Goal: Task Accomplishment & Management: Complete application form

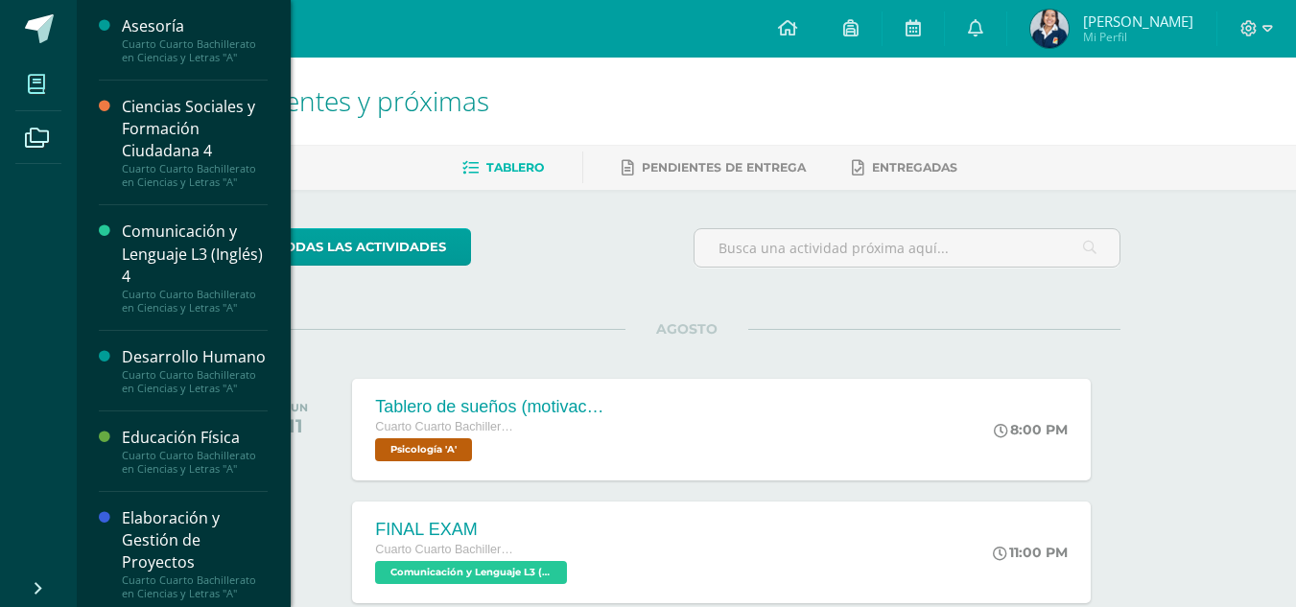
click at [32, 96] on span at bounding box center [36, 83] width 43 height 43
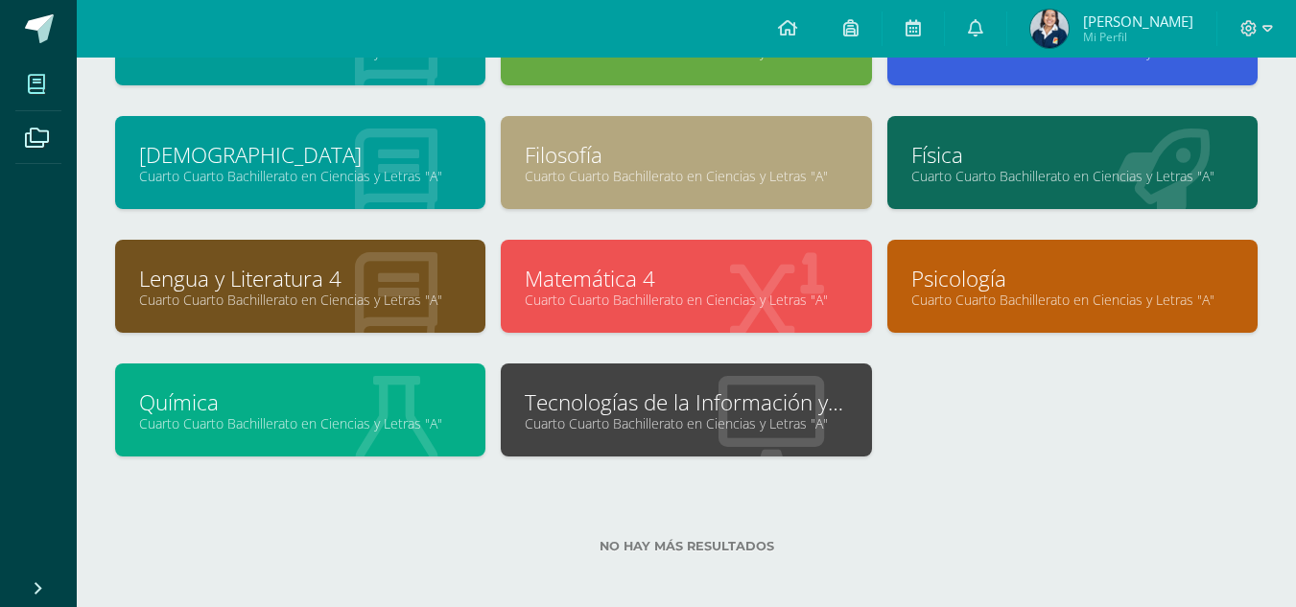
scroll to position [322, 0]
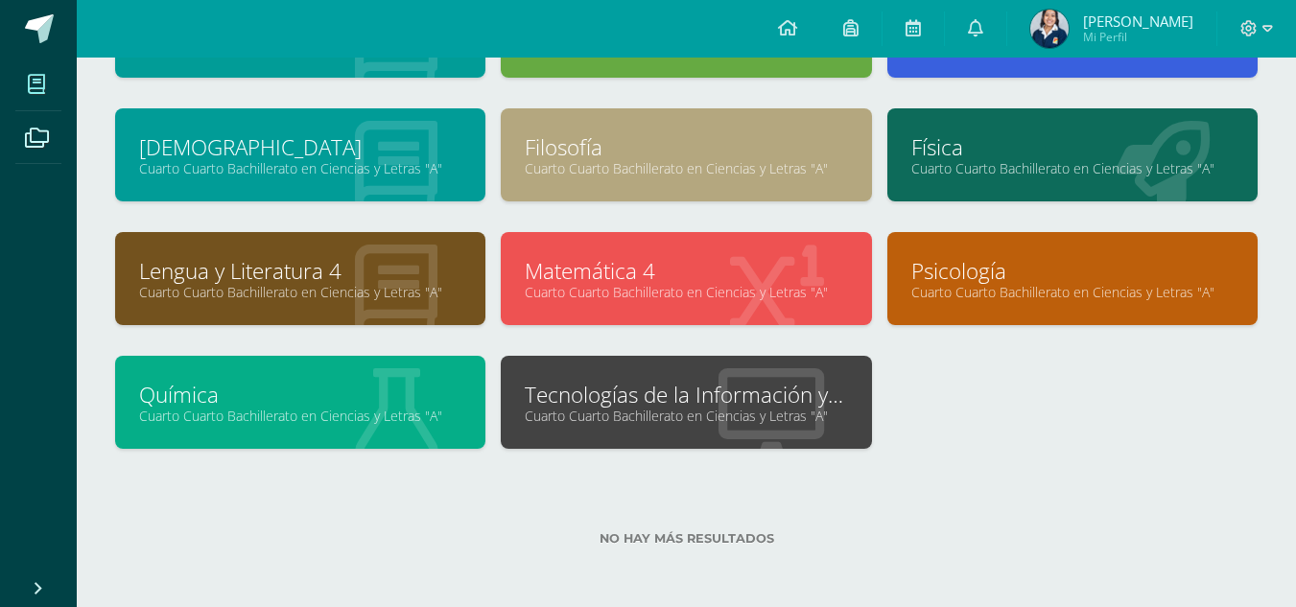
click at [820, 408] on link "Cuarto Cuarto Bachillerato en Ciencias y Letras "A"" at bounding box center [686, 416] width 322 height 18
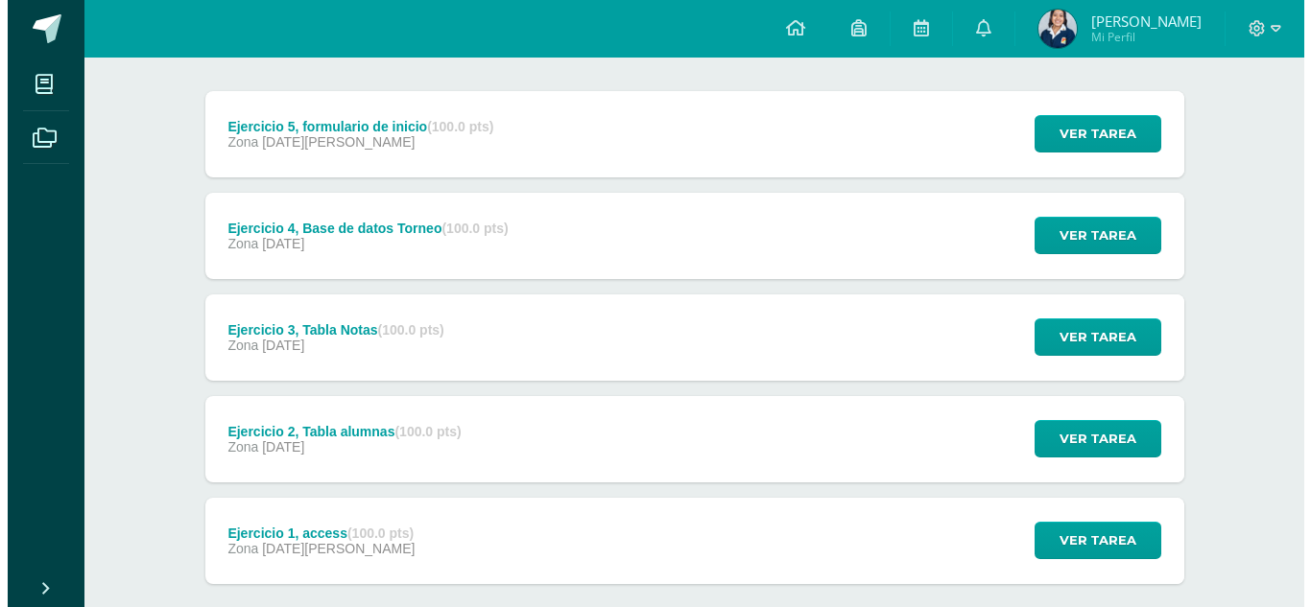
scroll to position [237, 0]
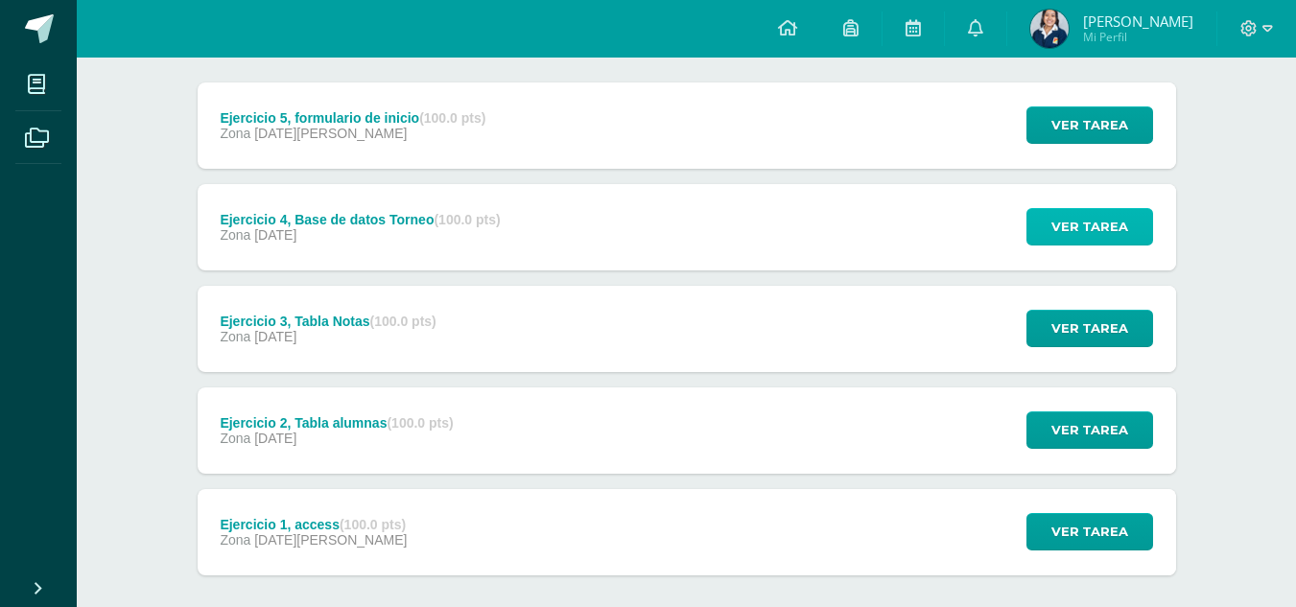
click at [1118, 227] on span "Ver tarea" at bounding box center [1090, 227] width 77 height 36
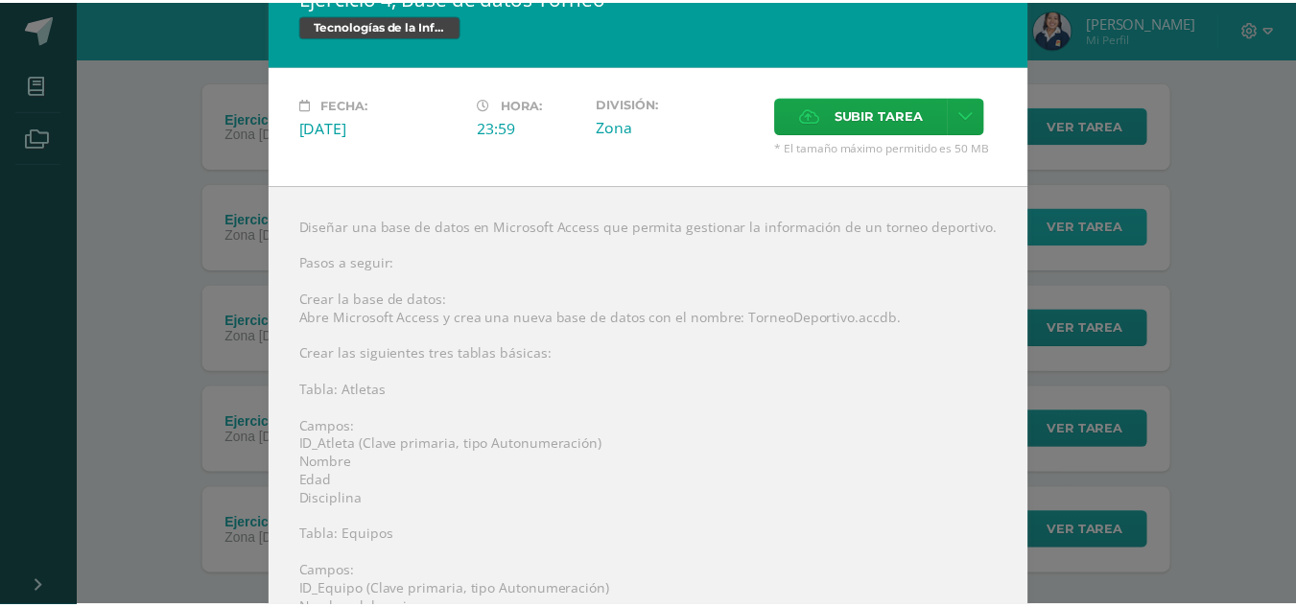
scroll to position [36, 0]
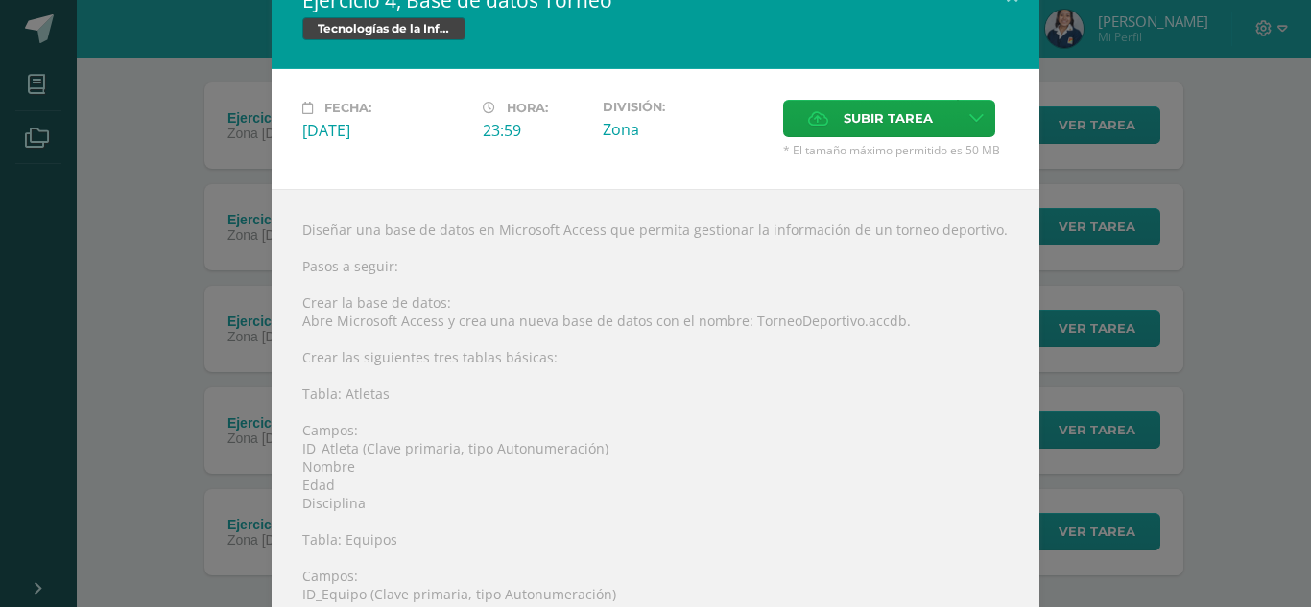
click at [1223, 195] on div "Ejercicio 4, Base de datos Torneo Tecnologías de la Información y la Comunicaci…" at bounding box center [655, 609] width 1295 height 1291
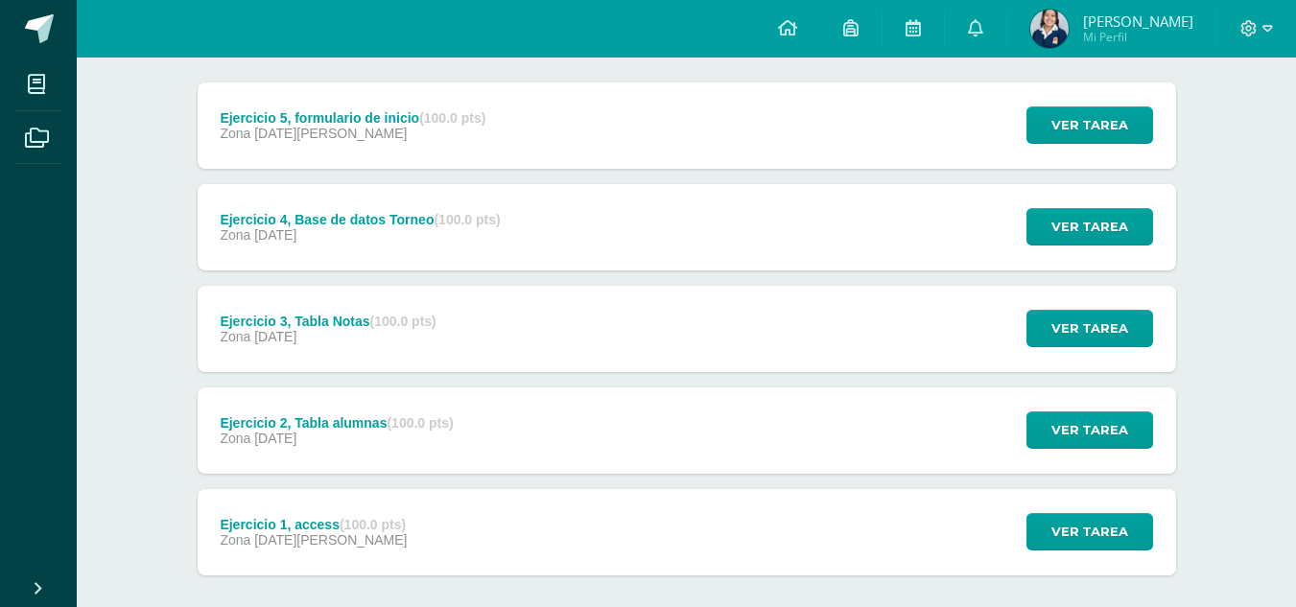
click at [1185, 198] on div "Unidad 3 Unidad 1 Unidad 2 Unidad 3 Unidad 4 Ejercicio 5, formulario de inicio …" at bounding box center [686, 328] width 1055 height 750
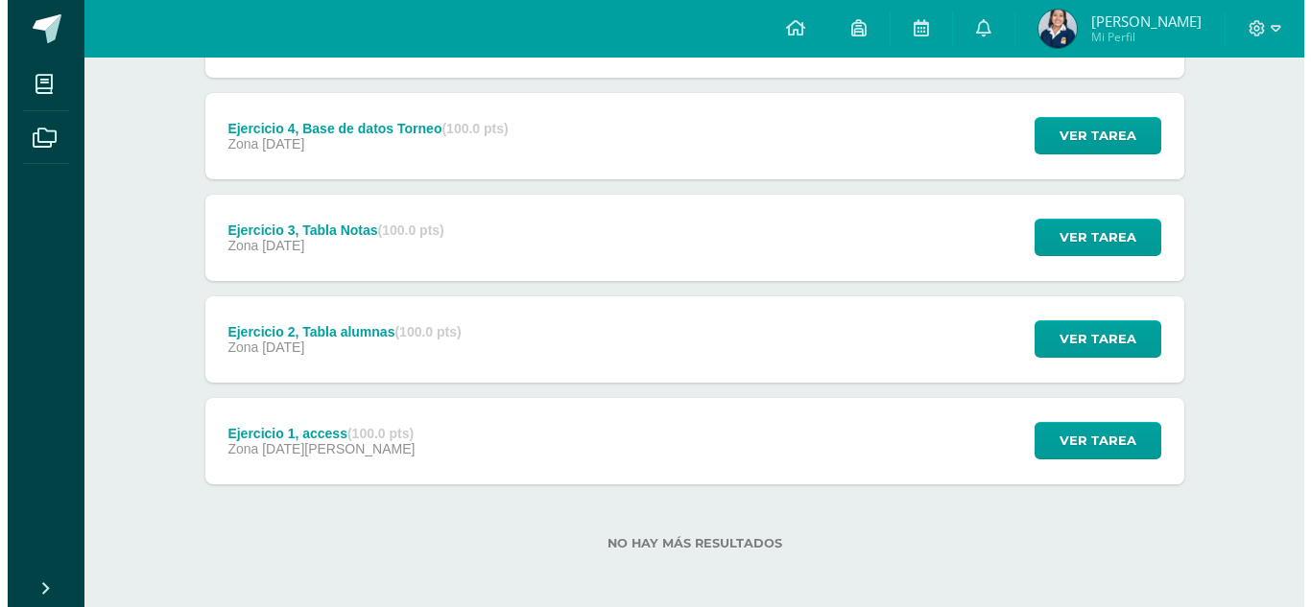
scroll to position [333, 0]
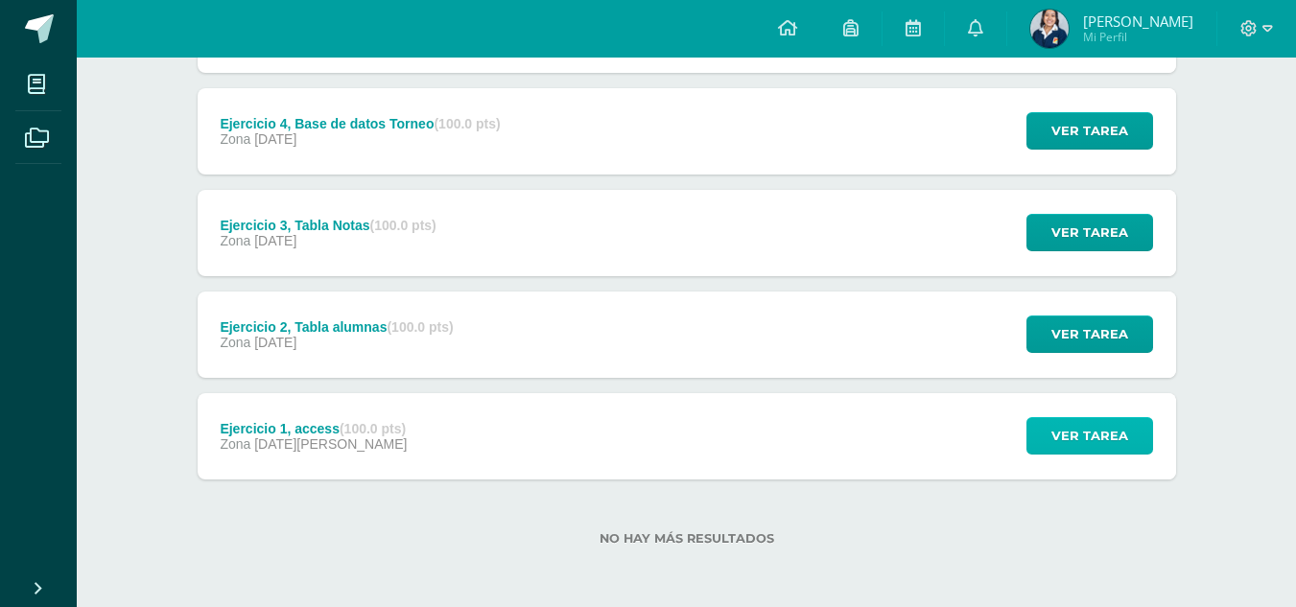
click at [1093, 441] on span "Ver tarea" at bounding box center [1090, 436] width 77 height 36
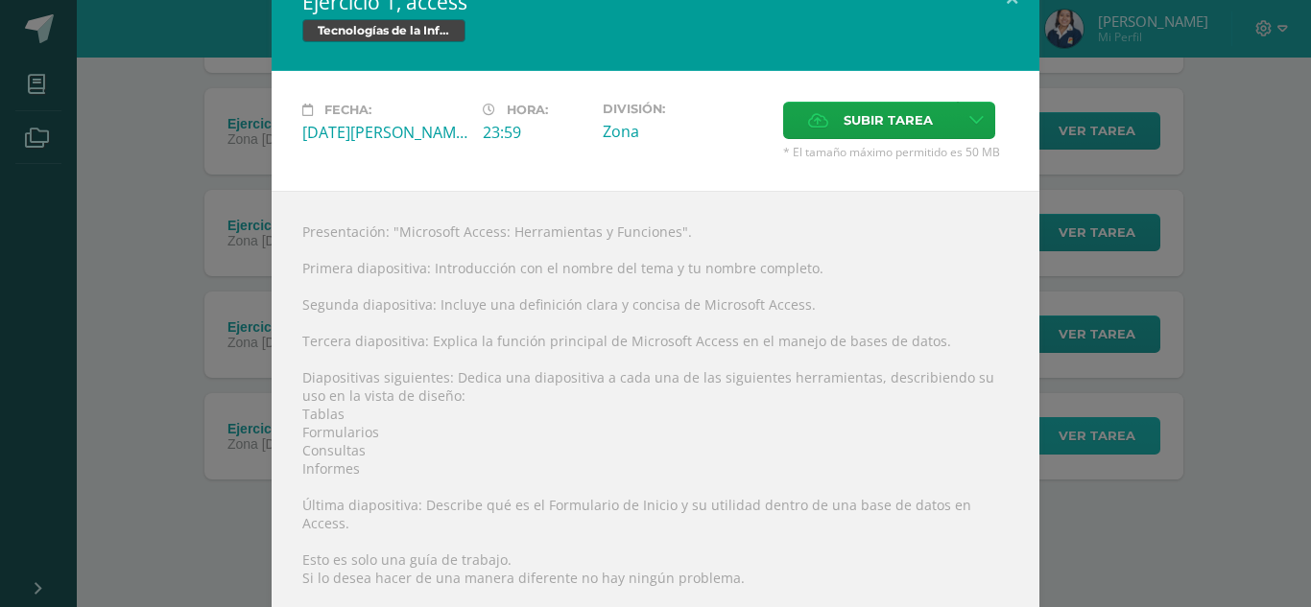
scroll to position [0, 0]
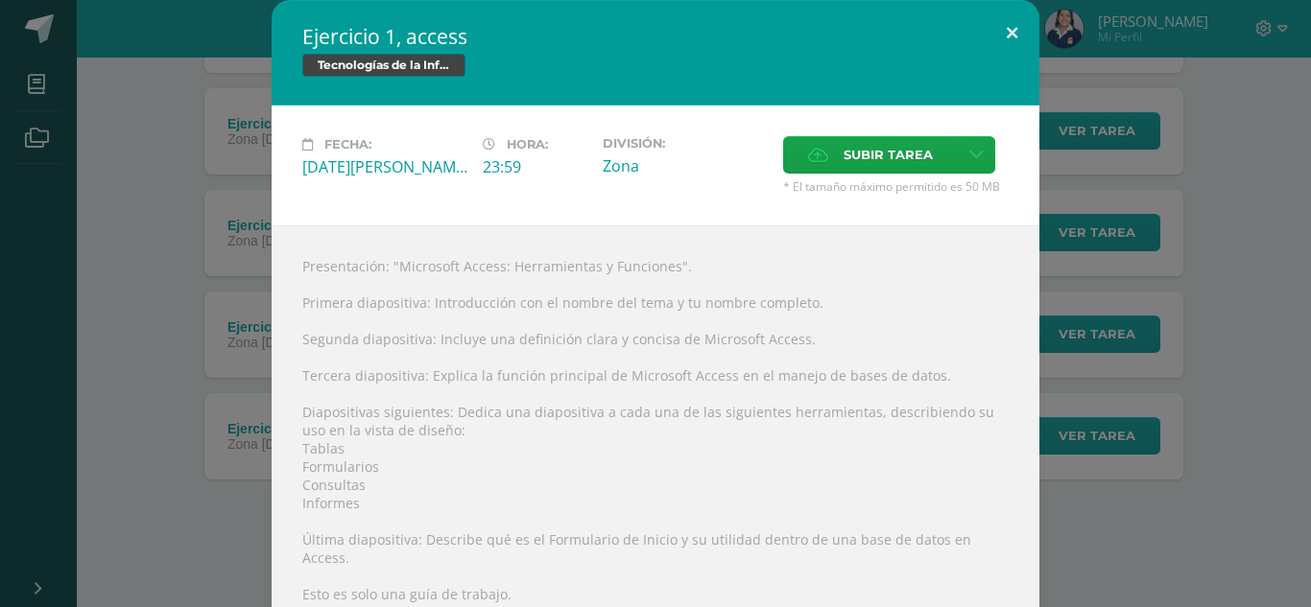
click at [987, 30] on button at bounding box center [1011, 32] width 55 height 65
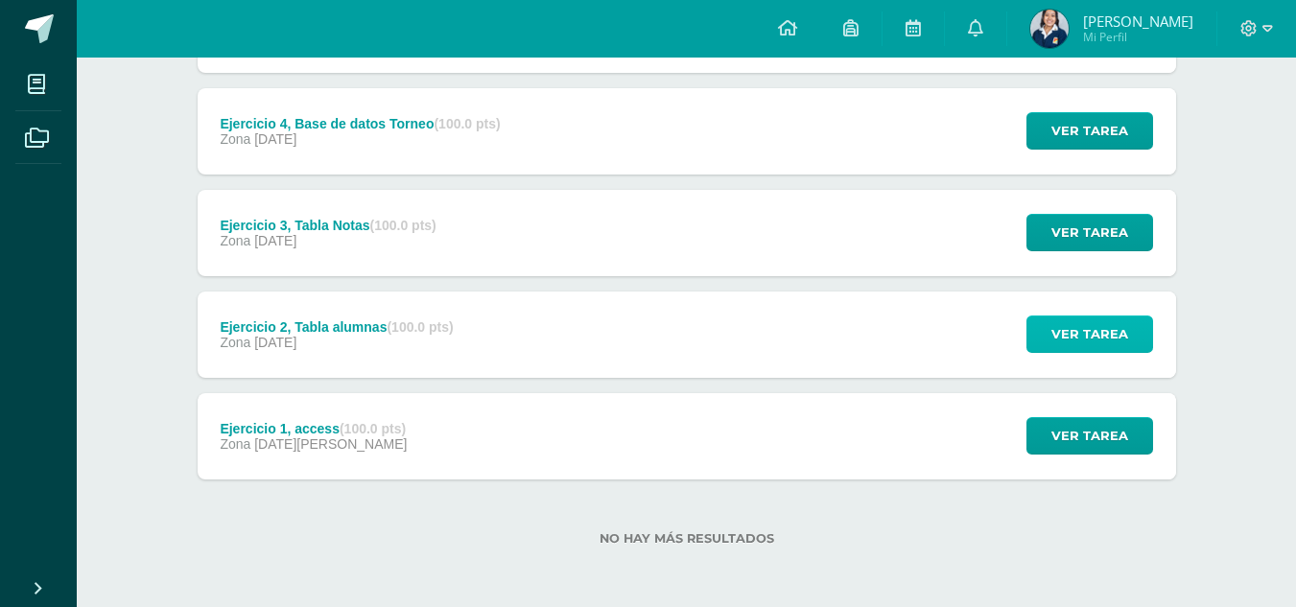
click at [1090, 331] on span "Ver tarea" at bounding box center [1090, 335] width 77 height 36
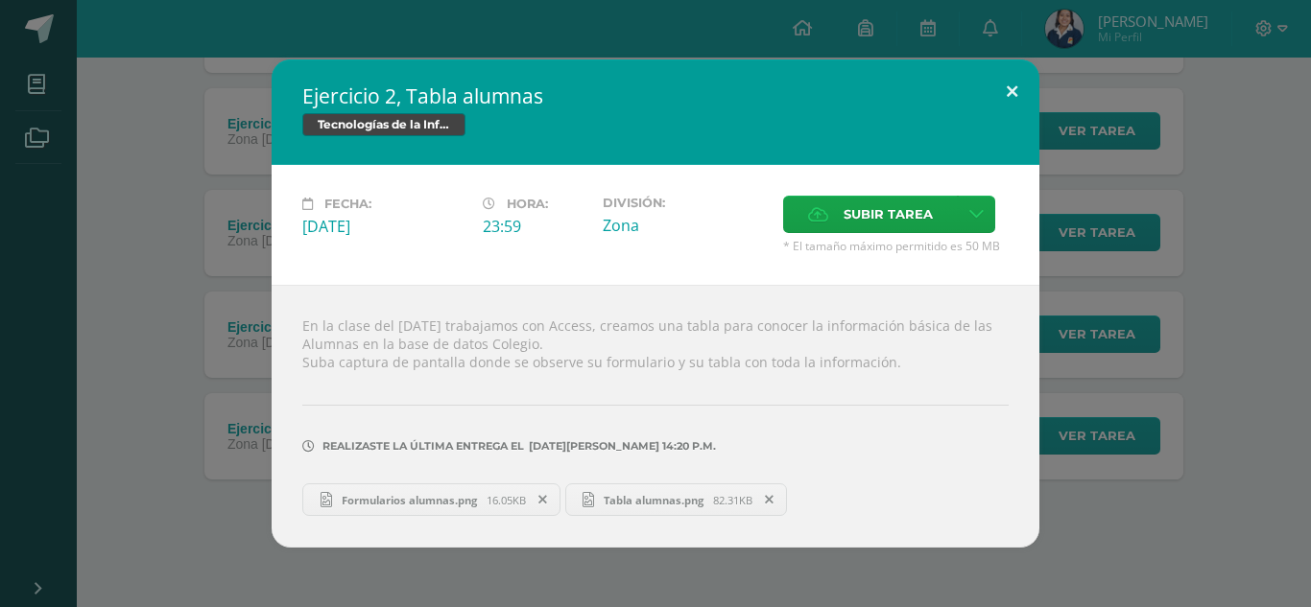
click at [1014, 83] on button at bounding box center [1011, 91] width 55 height 65
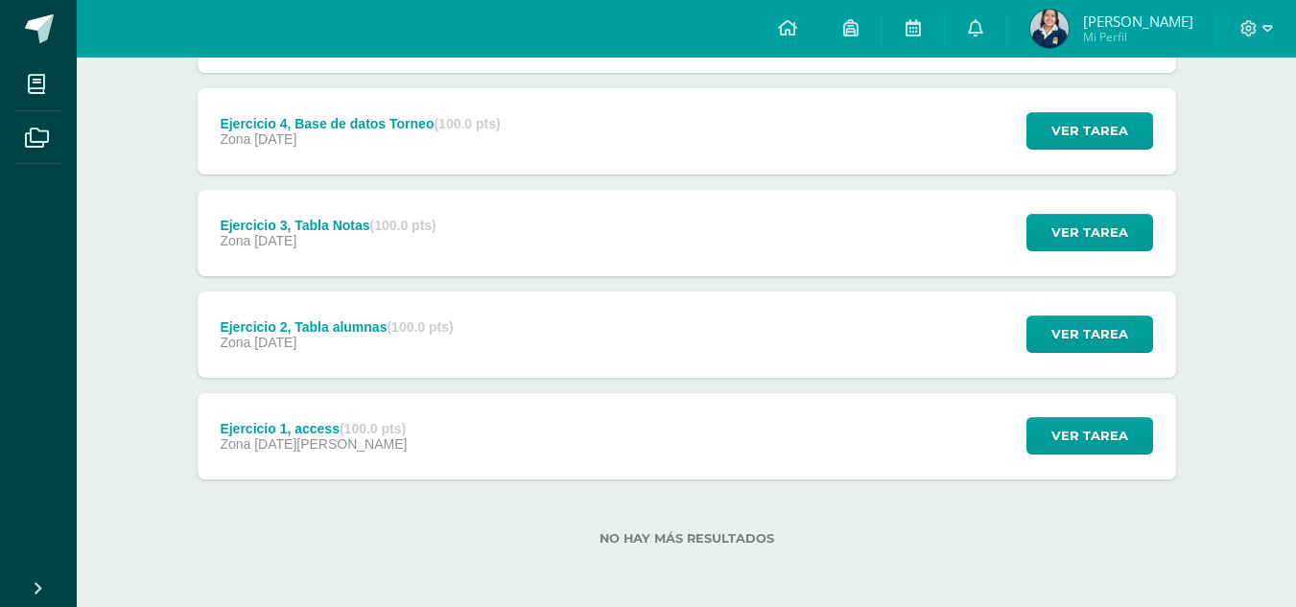
click at [1063, 252] on div "Ver tarea" at bounding box center [1087, 233] width 178 height 86
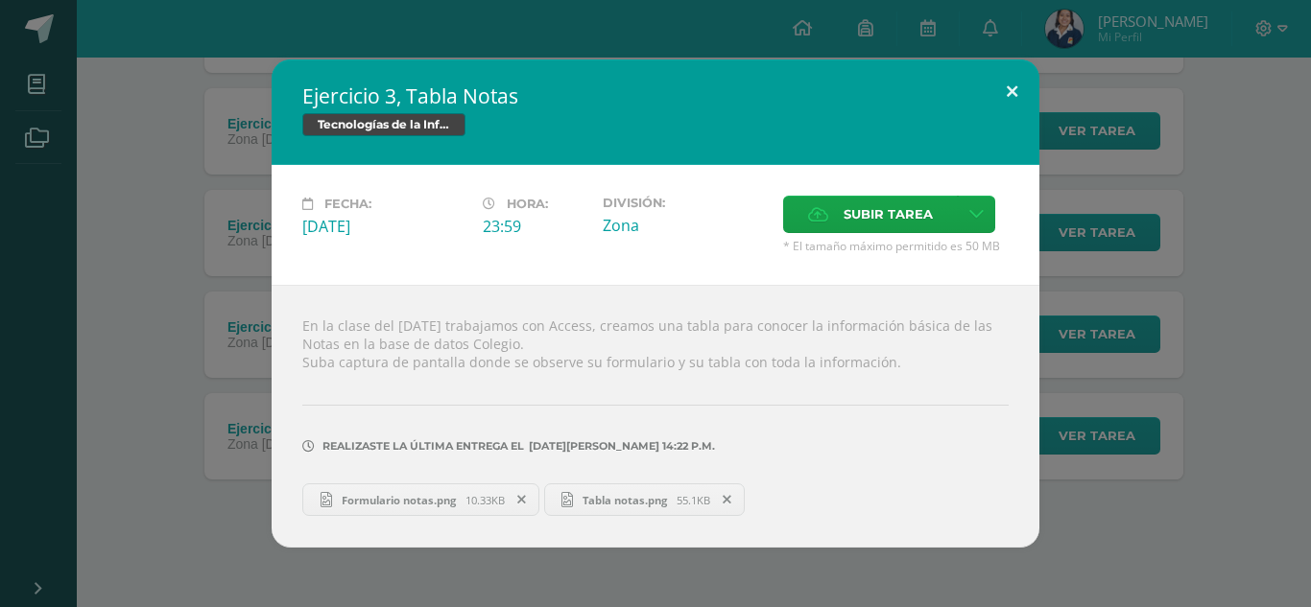
click at [1011, 89] on button at bounding box center [1011, 91] width 55 height 65
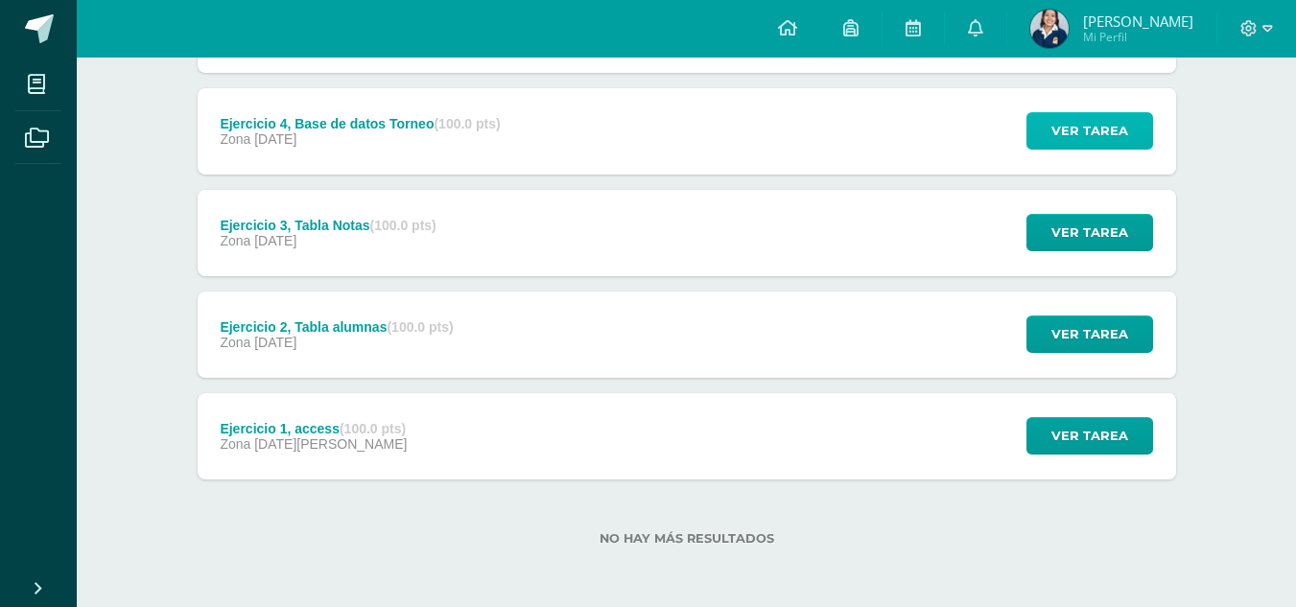
click at [1057, 130] on span "Ver tarea" at bounding box center [1090, 131] width 77 height 36
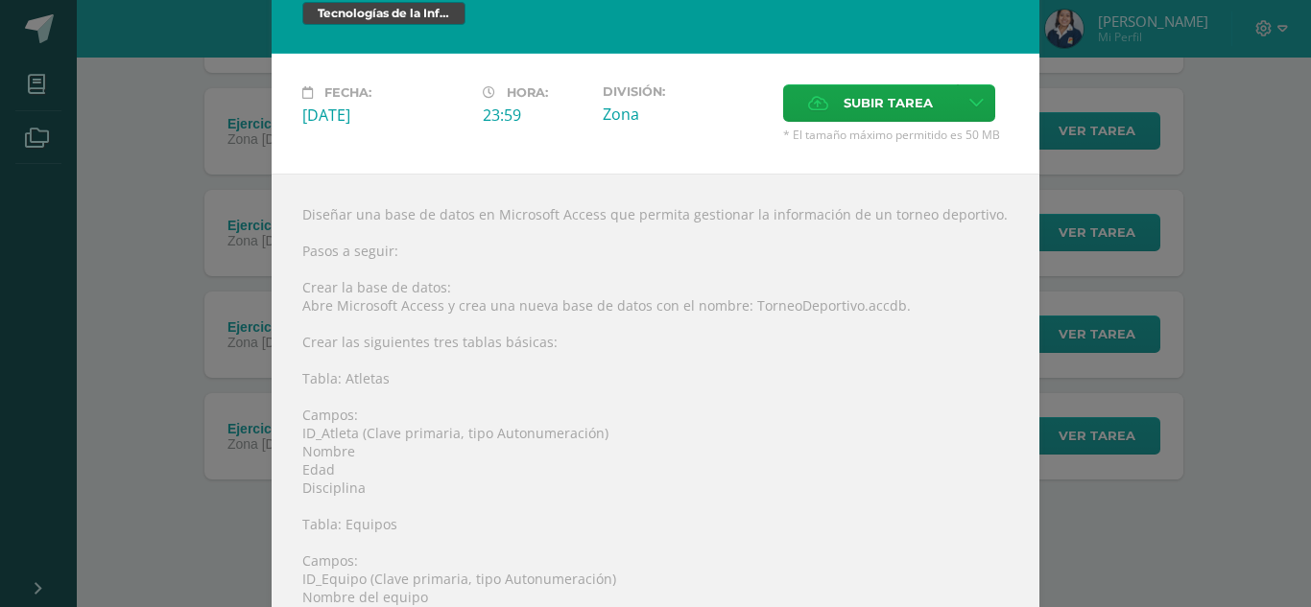
scroll to position [48, 0]
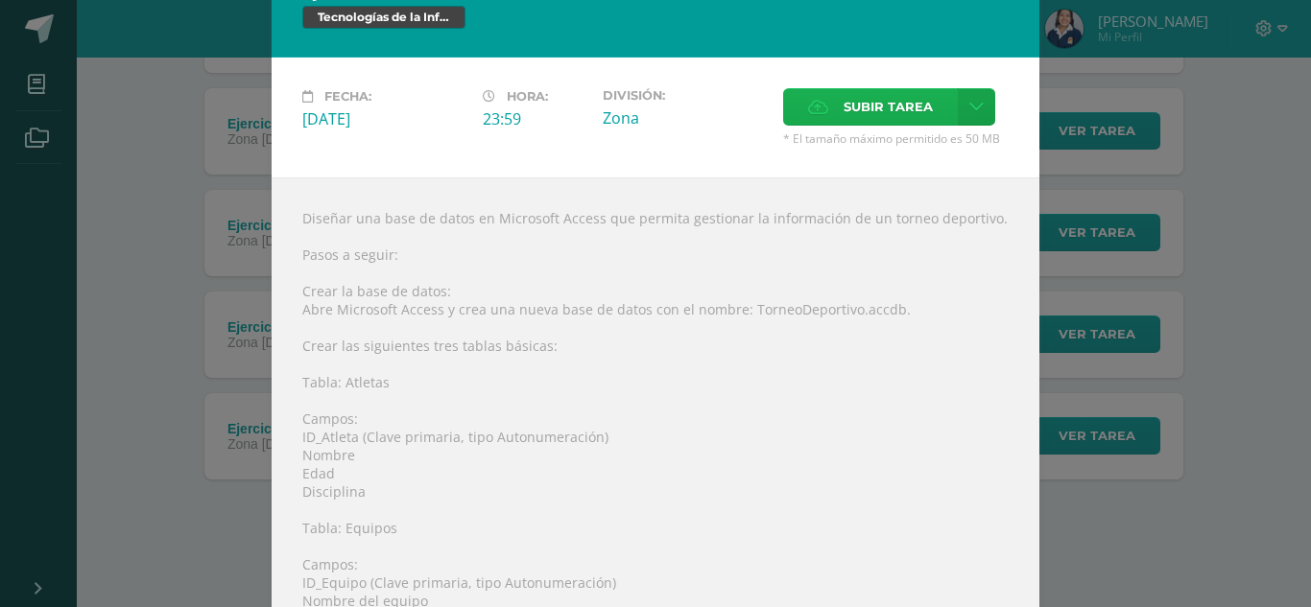
click at [845, 95] on span "Subir tarea" at bounding box center [887, 107] width 89 height 36
click at [0, 0] on input "Subir tarea" at bounding box center [0, 0] width 0 height 0
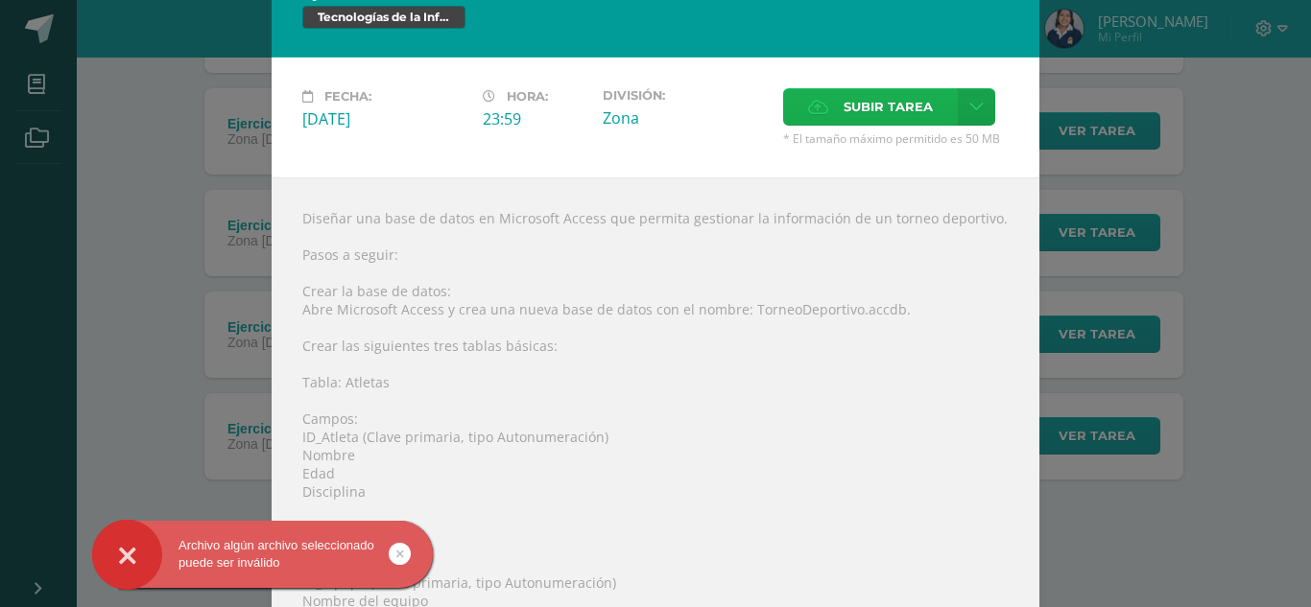
click at [868, 119] on span "Subir tarea" at bounding box center [887, 107] width 89 height 36
click at [0, 0] on input "Subir tarea" at bounding box center [0, 0] width 0 height 0
click at [883, 109] on span "Subir tarea" at bounding box center [887, 107] width 89 height 36
click at [0, 0] on input "Subir tarea" at bounding box center [0, 0] width 0 height 0
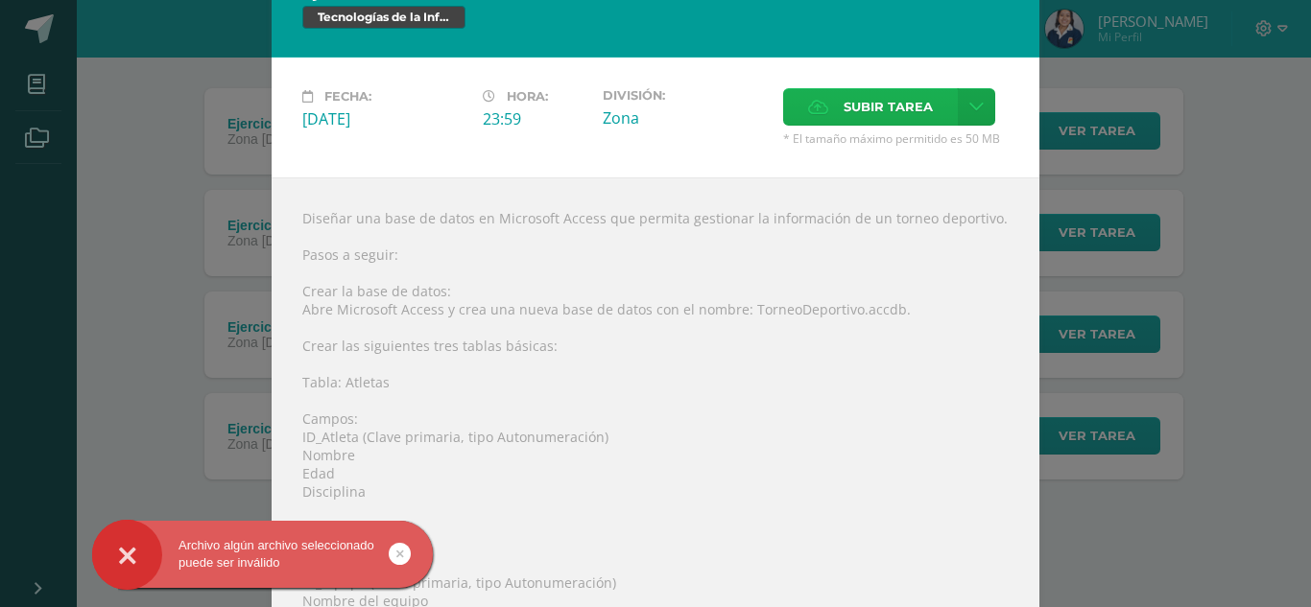
click at [905, 104] on span "Subir tarea" at bounding box center [887, 107] width 89 height 36
click at [0, 0] on input "Subir tarea" at bounding box center [0, 0] width 0 height 0
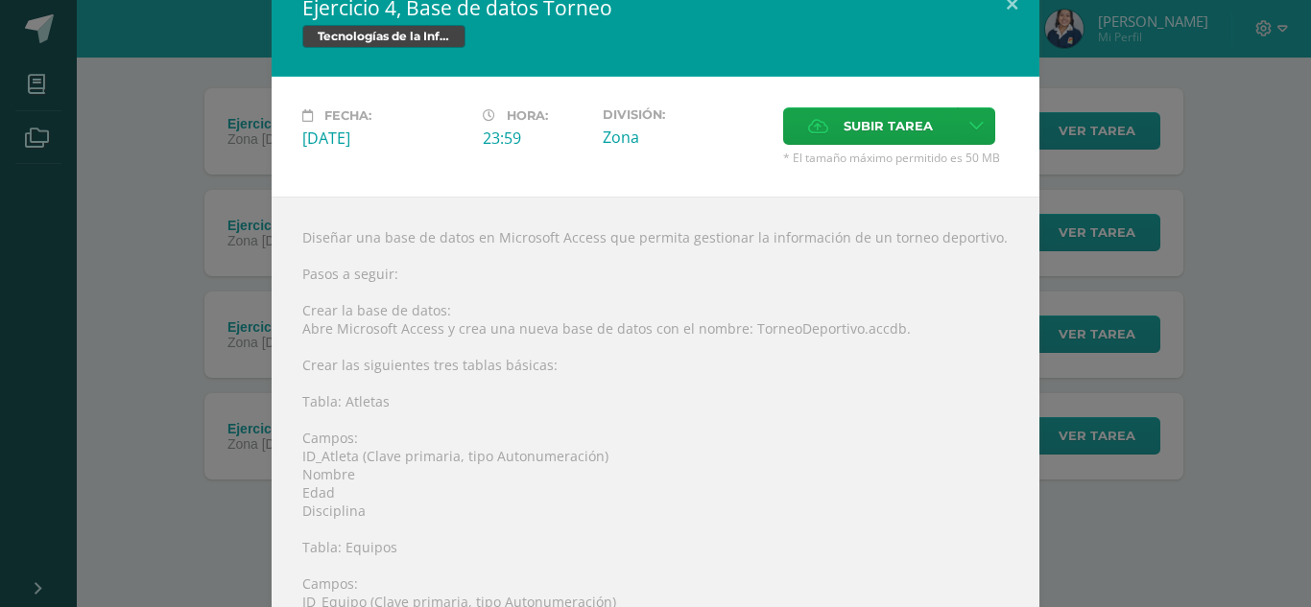
scroll to position [0, 0]
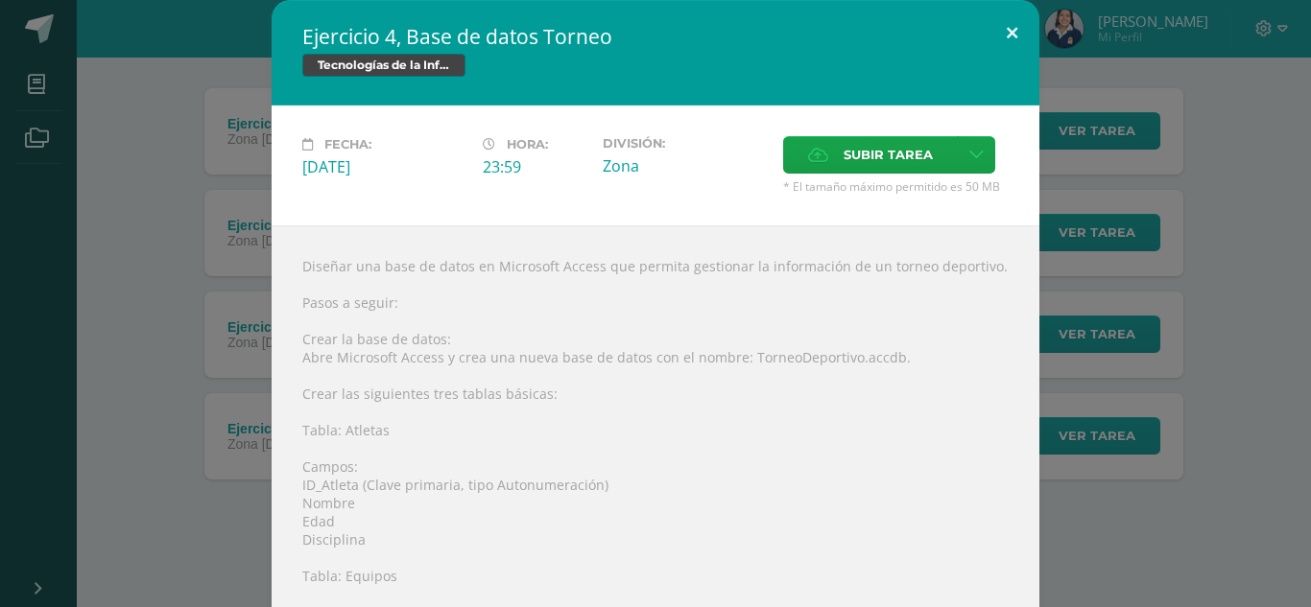
click at [1000, 38] on button at bounding box center [1011, 32] width 55 height 65
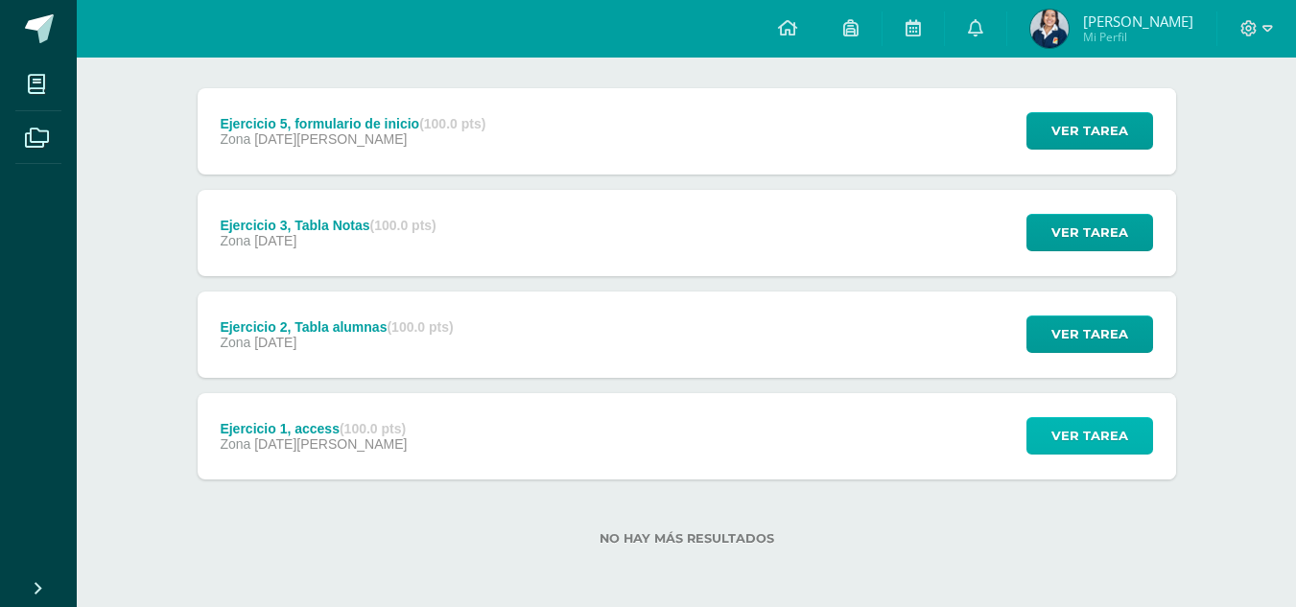
click at [1139, 445] on button "Ver tarea" at bounding box center [1090, 435] width 127 height 37
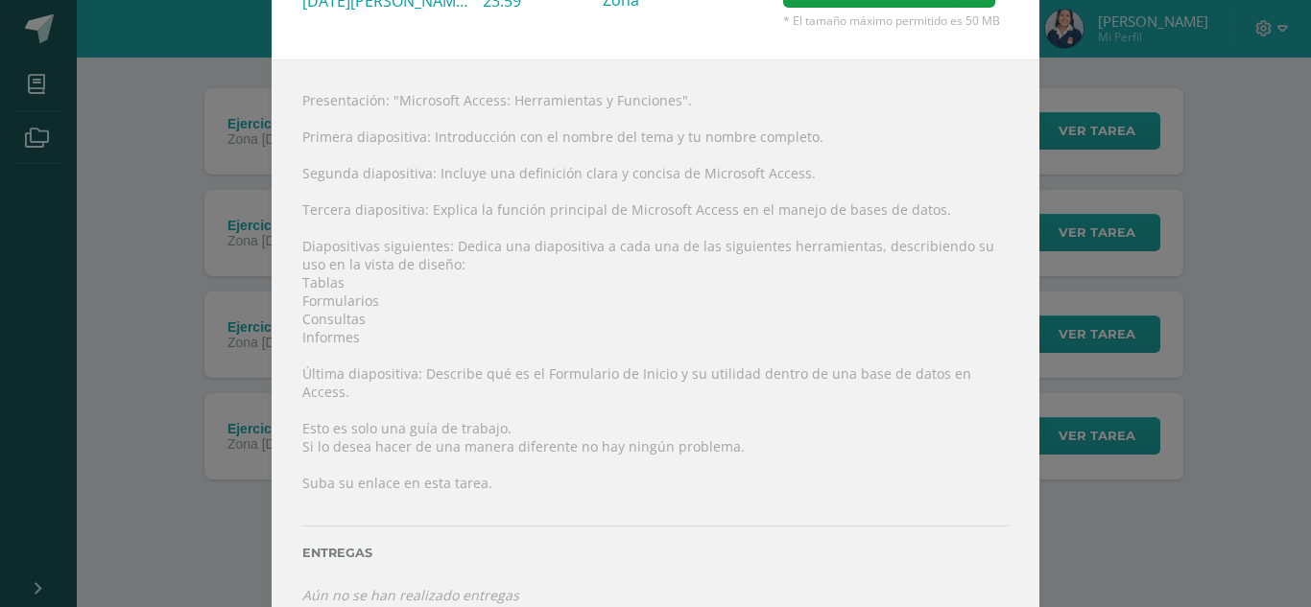
scroll to position [177, 0]
